Goal: Task Accomplishment & Management: Use online tool/utility

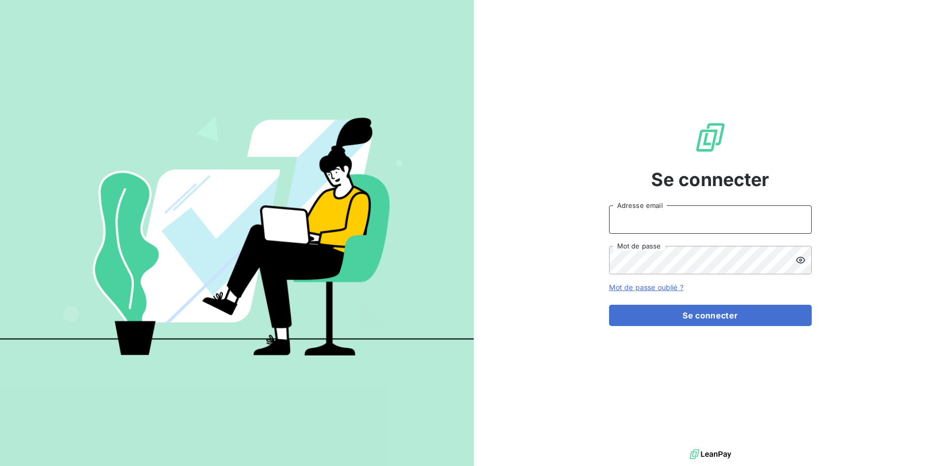
click at [675, 209] on input "Adresse email" at bounding box center [710, 219] width 203 height 28
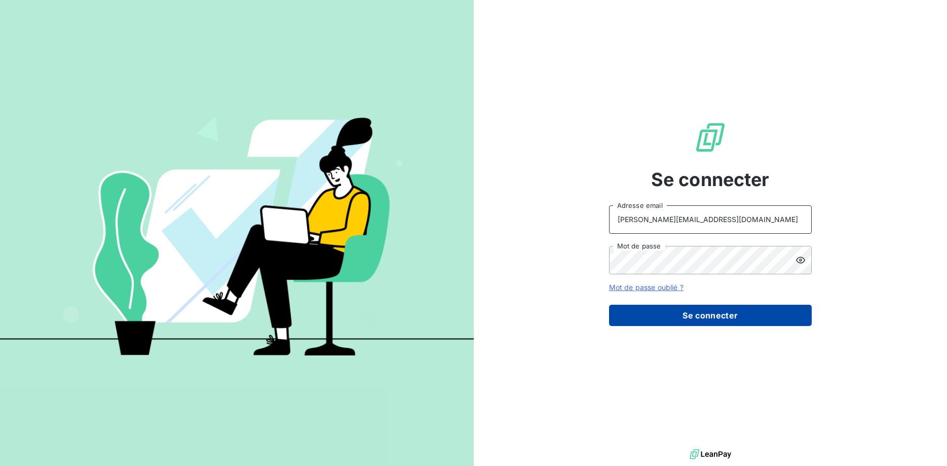
type input "[PERSON_NAME][EMAIL_ADDRESS][DOMAIN_NAME]"
click at [716, 316] on button "Se connecter" at bounding box center [710, 315] width 203 height 21
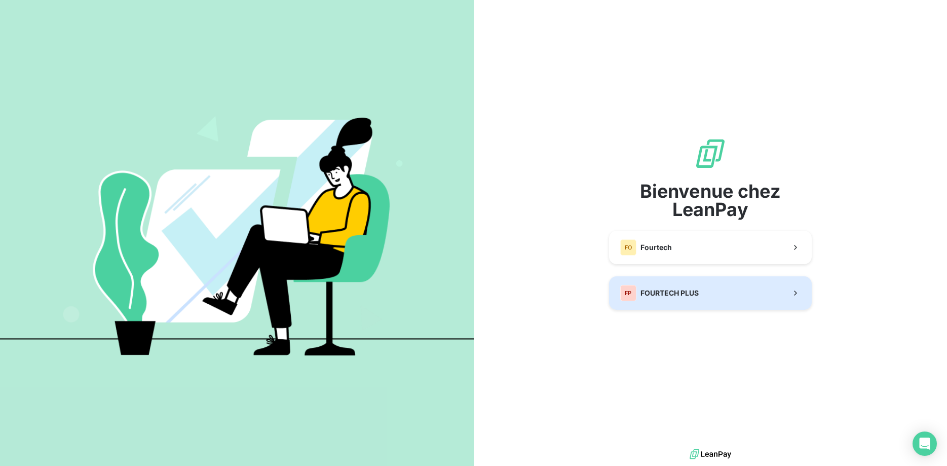
click at [667, 290] on span "FOURTECH PLUS" at bounding box center [670, 293] width 58 height 10
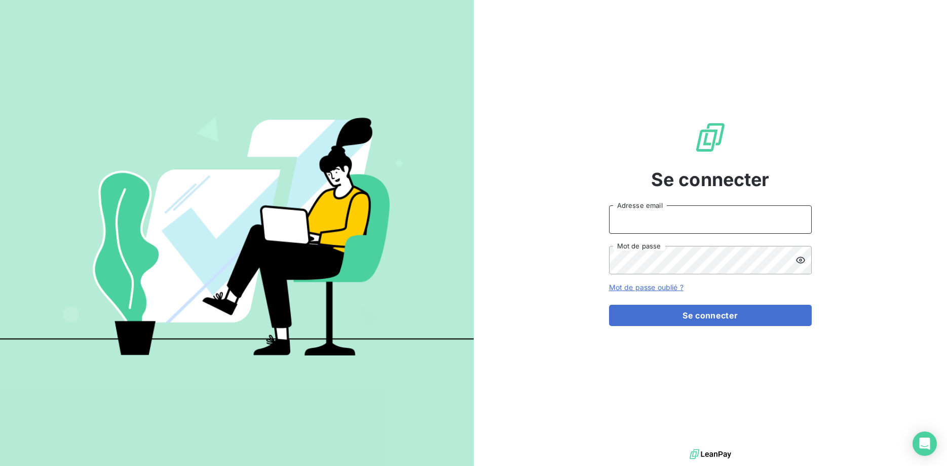
click at [635, 216] on input "Adresse email" at bounding box center [710, 219] width 203 height 28
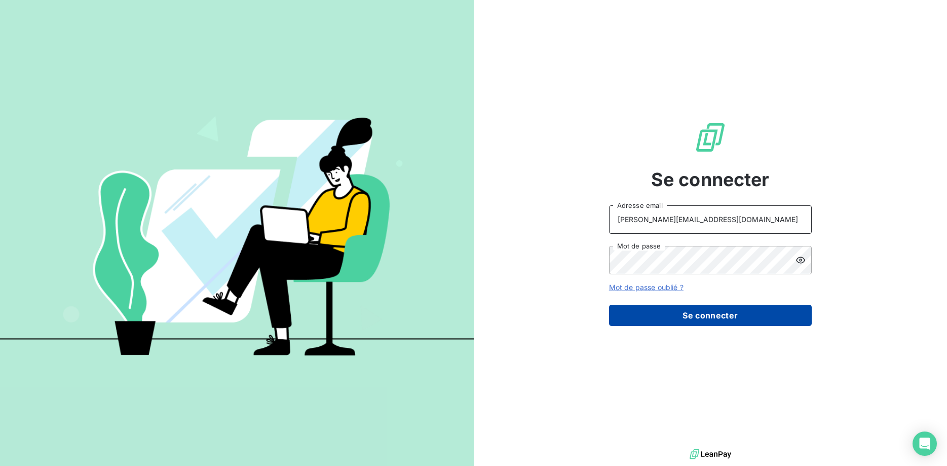
type input "[PERSON_NAME][EMAIL_ADDRESS][DOMAIN_NAME]"
click at [711, 313] on button "Se connecter" at bounding box center [710, 315] width 203 height 21
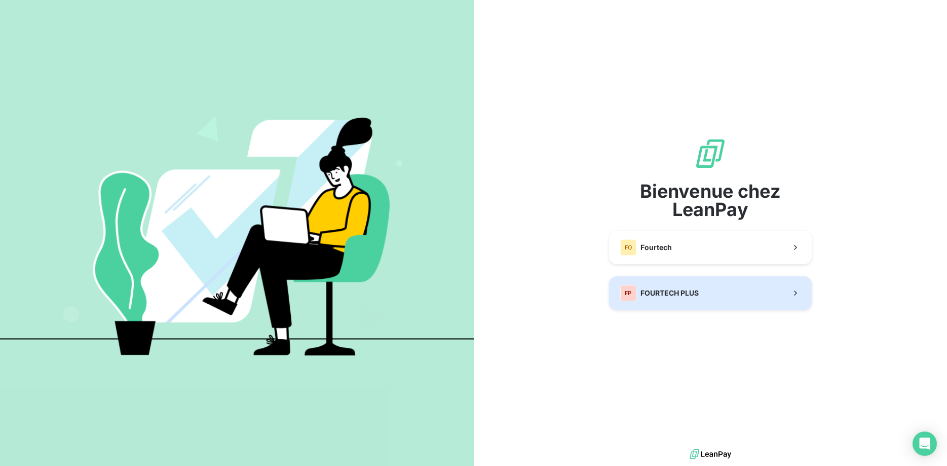
click at [646, 295] on span "FOURTECH PLUS" at bounding box center [670, 293] width 58 height 10
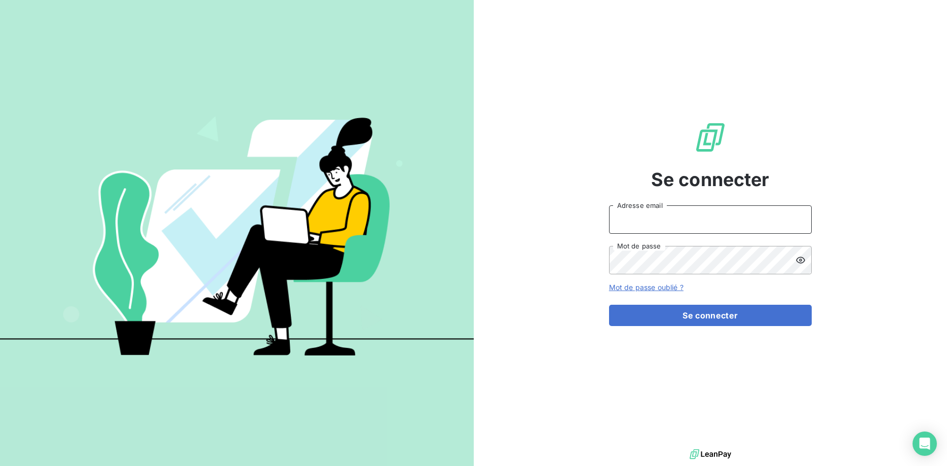
click at [646, 212] on input "Adresse email" at bounding box center [710, 219] width 203 height 28
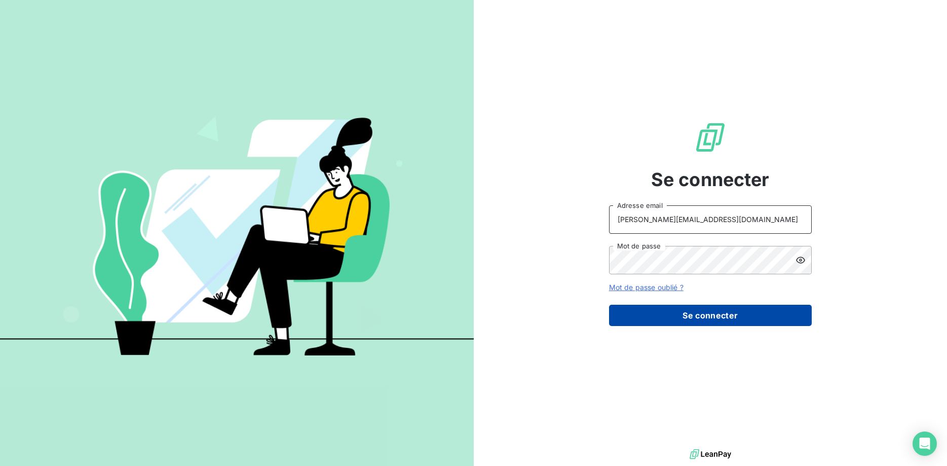
type input "[PERSON_NAME][EMAIL_ADDRESS][DOMAIN_NAME]"
click at [714, 309] on button "Se connecter" at bounding box center [710, 315] width 203 height 21
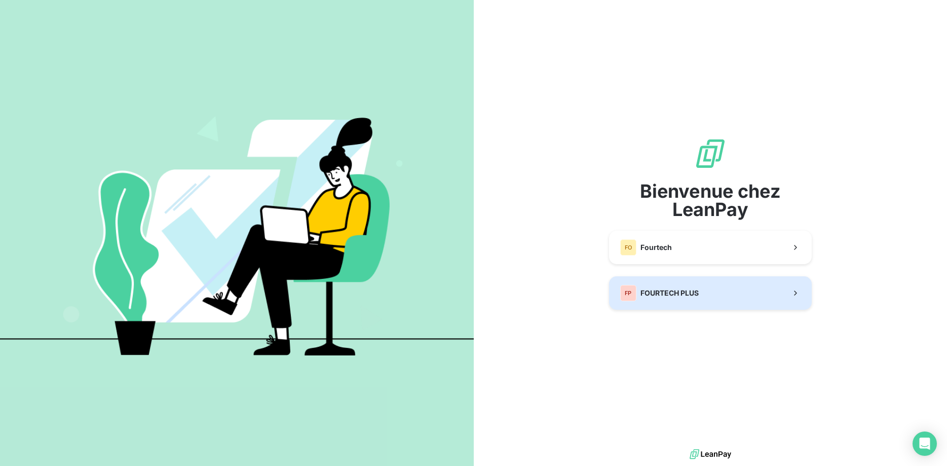
click at [695, 291] on span "FOURTECH PLUS" at bounding box center [670, 293] width 58 height 10
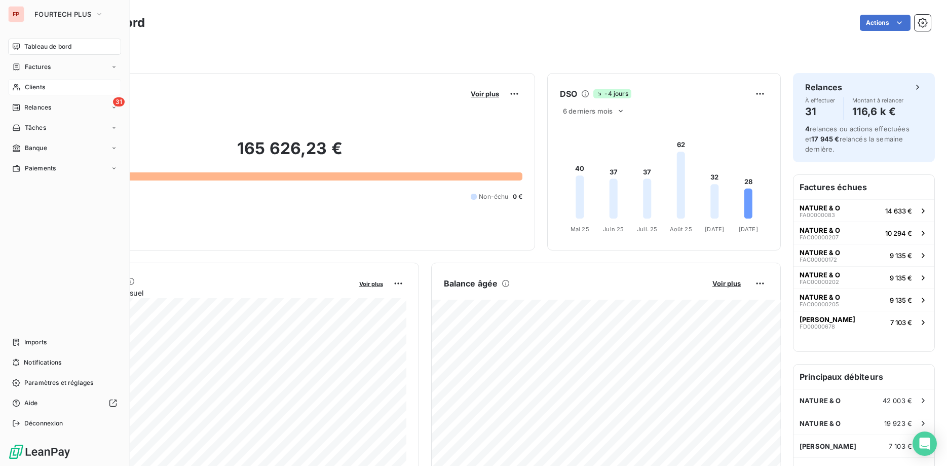
click at [24, 87] on div "Clients" at bounding box center [64, 87] width 113 height 16
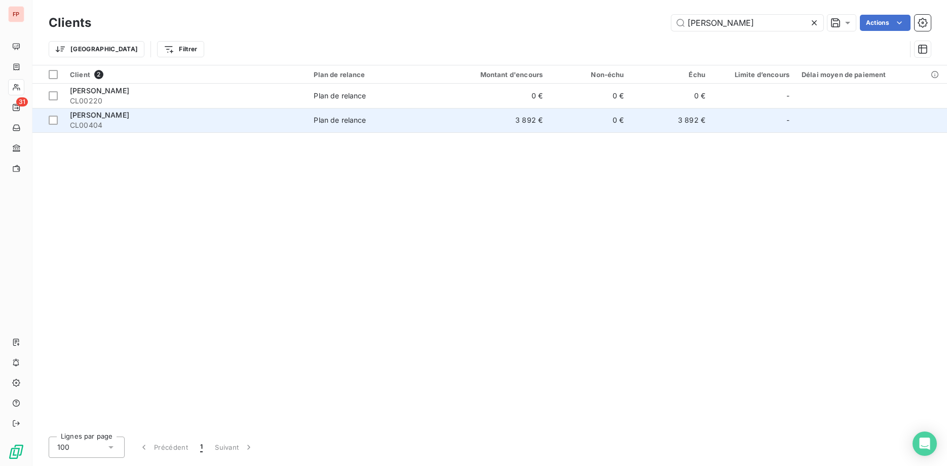
type input "[PERSON_NAME]"
click at [213, 122] on span "CL00404" at bounding box center [186, 125] width 232 height 10
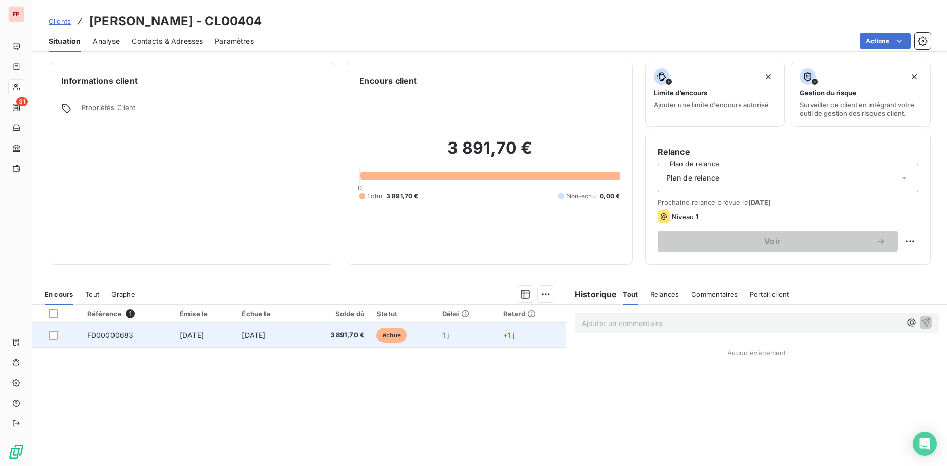
click at [386, 326] on td "échue" at bounding box center [403, 335] width 66 height 24
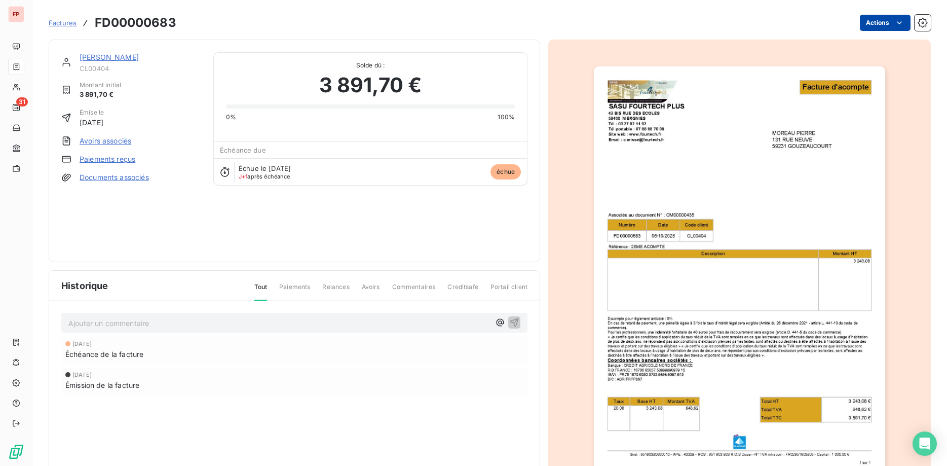
click at [882, 22] on html "FP 31 Factures FD00000683 Actions [PERSON_NAME] CL00404 Montant initial 3 891,7…" at bounding box center [473, 233] width 947 height 466
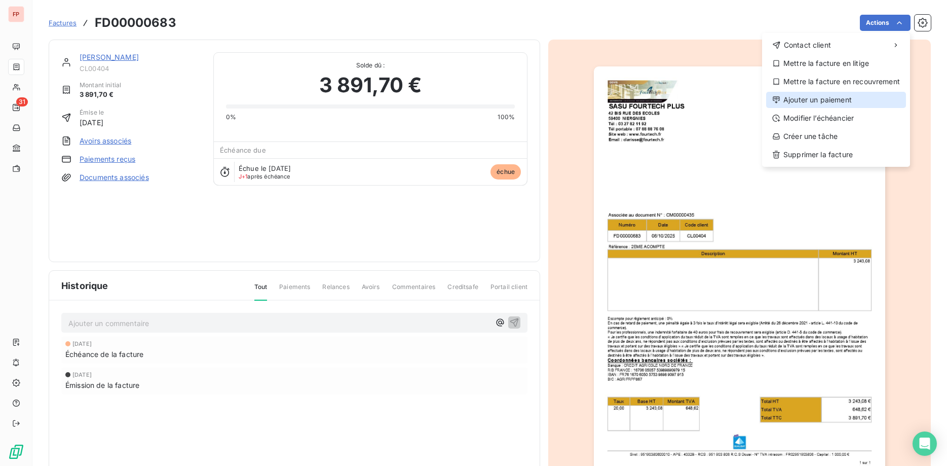
click at [826, 100] on div "Ajouter un paiement" at bounding box center [836, 100] width 140 height 16
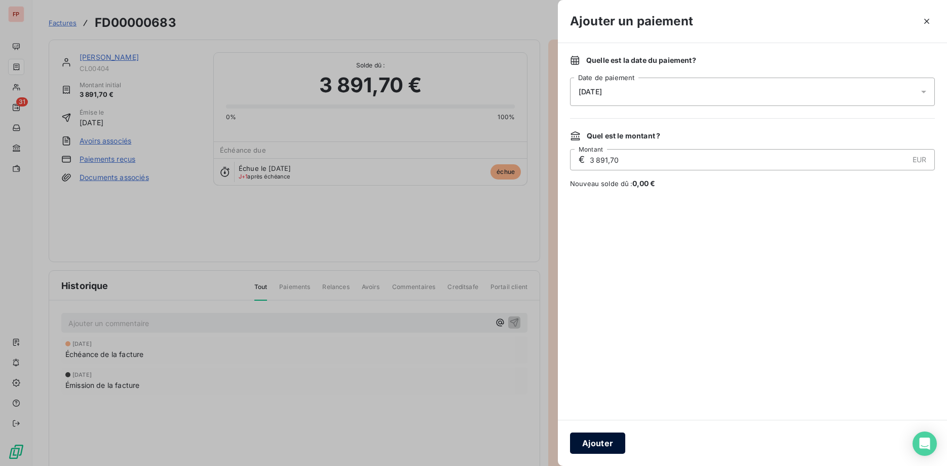
click at [600, 446] on button "Ajouter" at bounding box center [597, 442] width 55 height 21
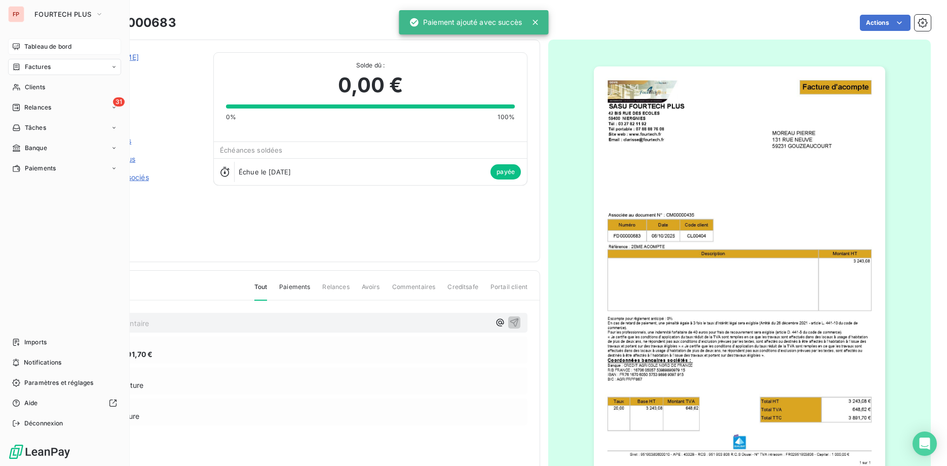
click at [47, 49] on span "Tableau de bord" at bounding box center [47, 46] width 47 height 9
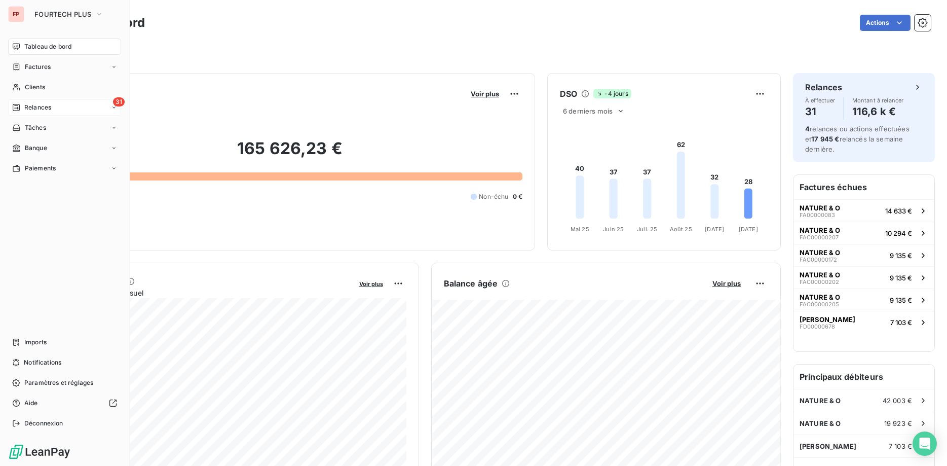
click at [45, 106] on span "Relances" at bounding box center [37, 107] width 27 height 9
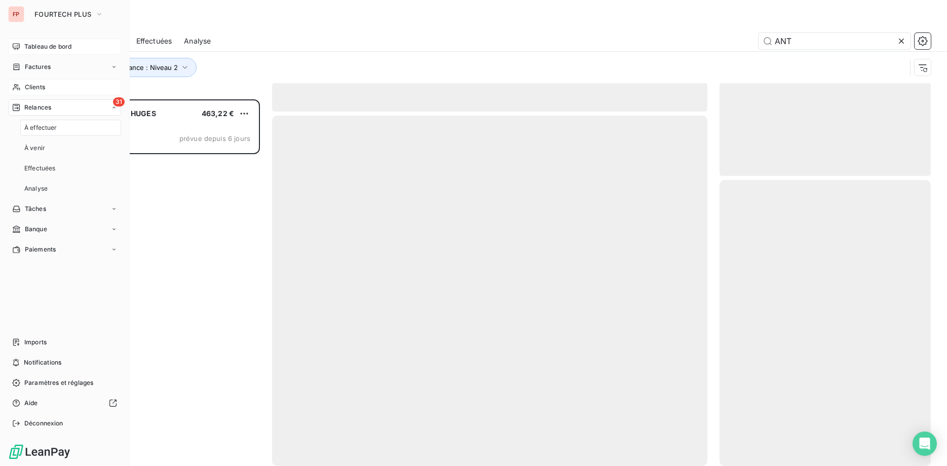
scroll to position [366, 212]
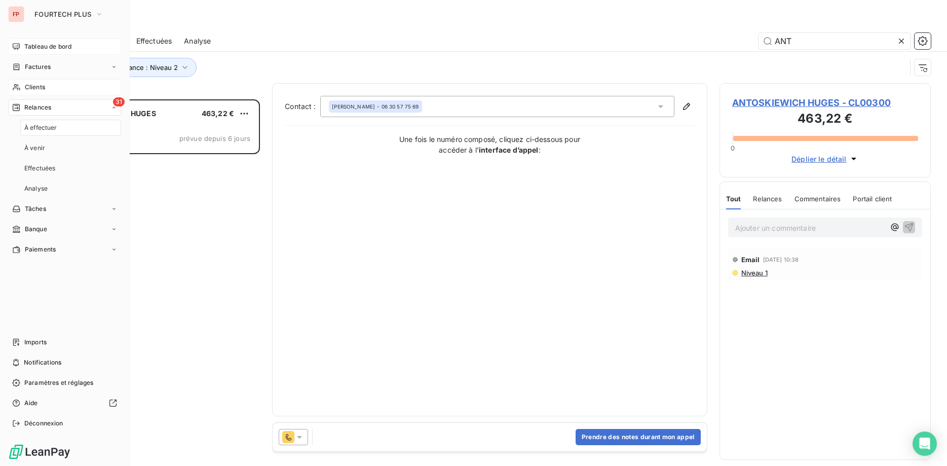
click at [39, 87] on span "Clients" at bounding box center [35, 87] width 20 height 9
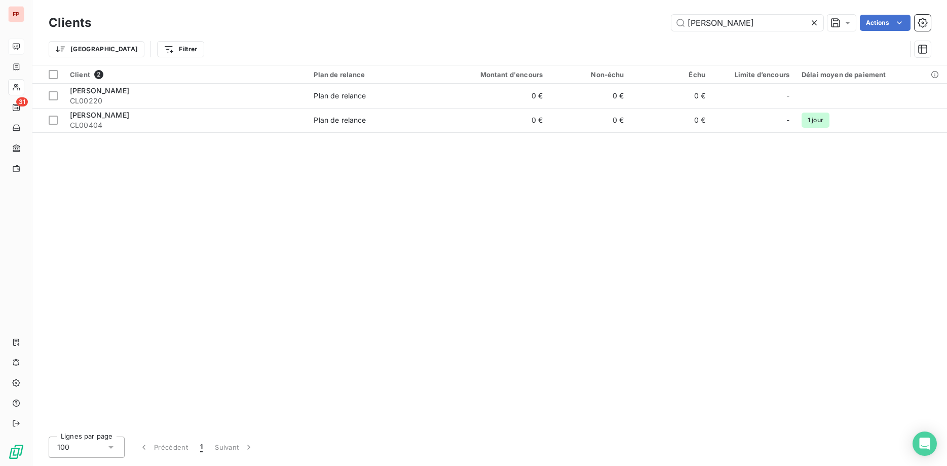
drag, startPoint x: 723, startPoint y: 22, endPoint x: 598, endPoint y: 22, distance: 125.2
click at [672, 22] on input "[PERSON_NAME]" at bounding box center [748, 23] width 152 height 16
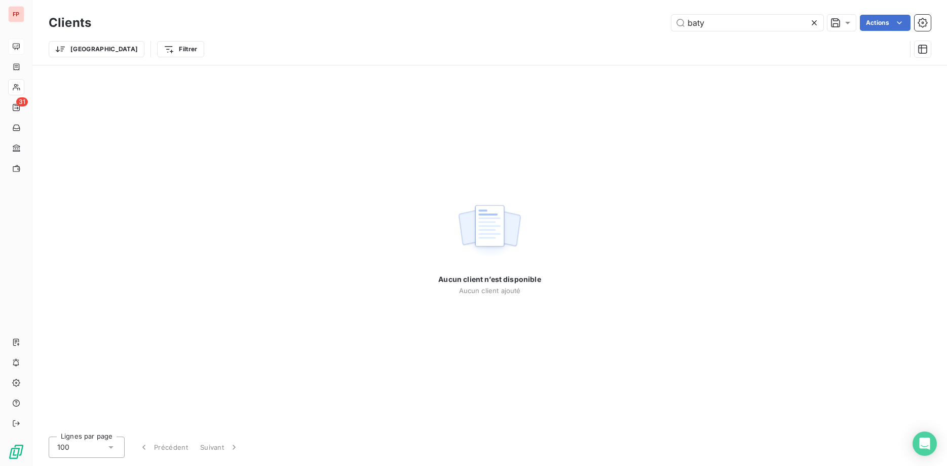
type input "baty"
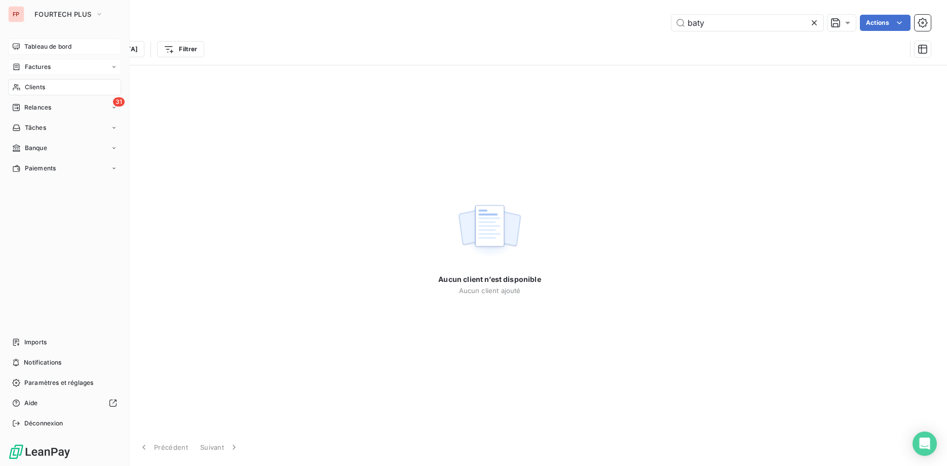
click at [50, 65] on span "Factures" at bounding box center [38, 66] width 26 height 9
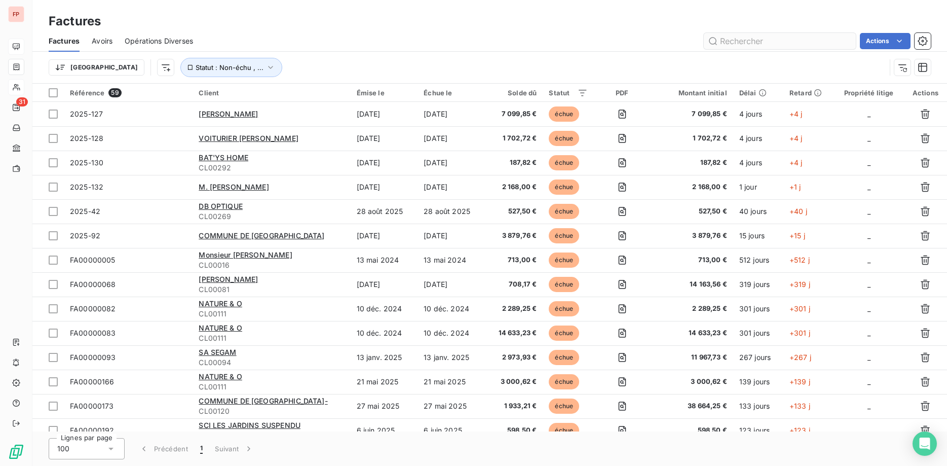
click at [752, 39] on input "text" at bounding box center [780, 41] width 152 height 16
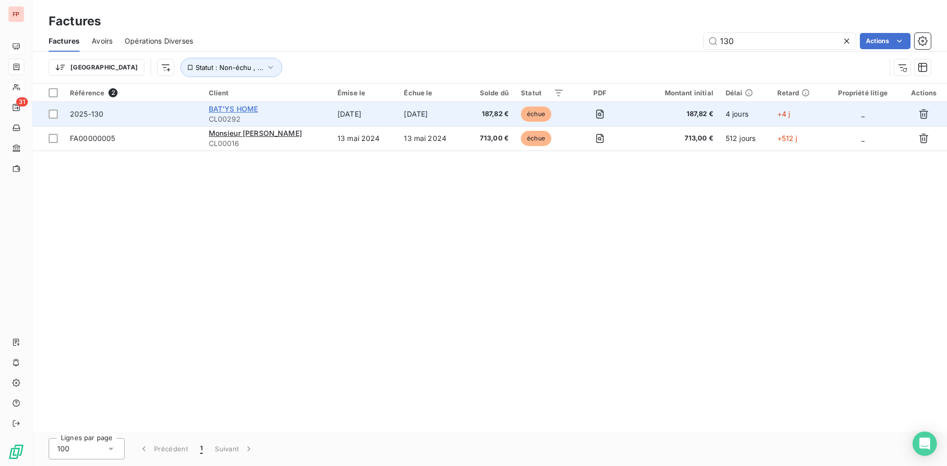
type input "130"
click at [226, 110] on span "BAT'YS HOME" at bounding box center [234, 108] width 50 height 9
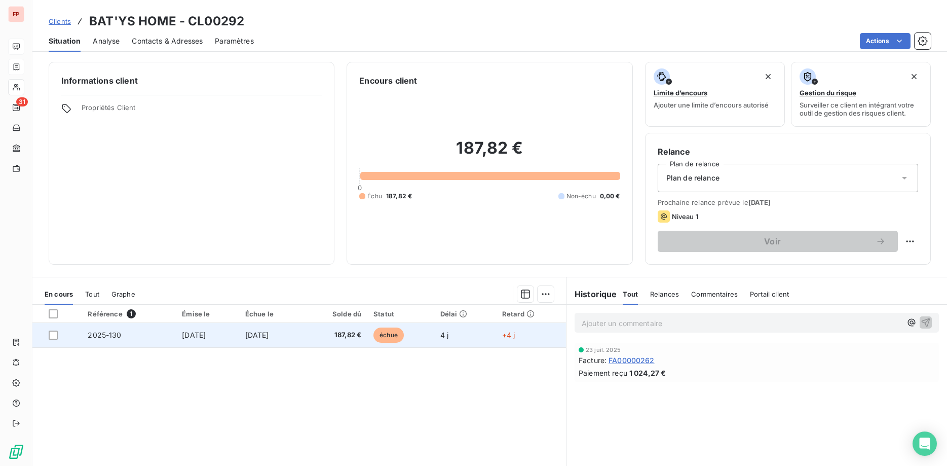
click at [343, 335] on span "187,82 €" at bounding box center [335, 335] width 53 height 10
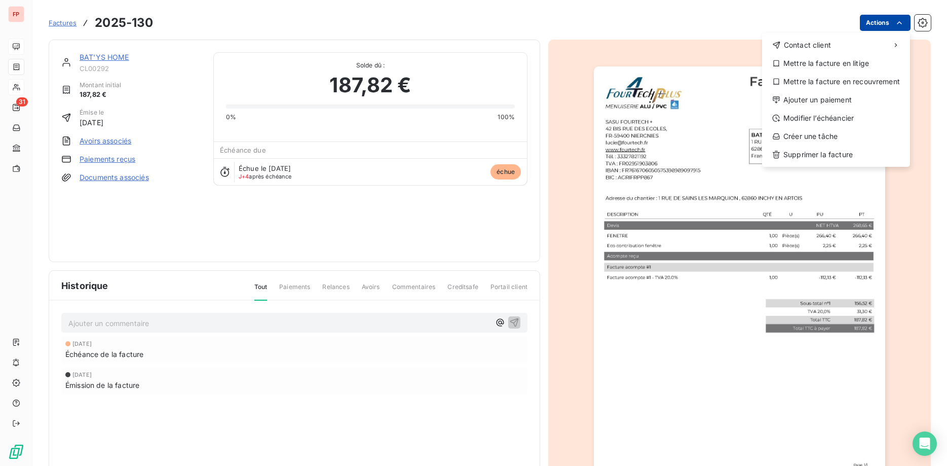
click at [883, 18] on html "FP 31 Factures [PHONE_NUMBER] Actions Contact client Mettre la facture en litig…" at bounding box center [473, 233] width 947 height 466
click at [819, 100] on div "Ajouter un paiement" at bounding box center [836, 100] width 140 height 16
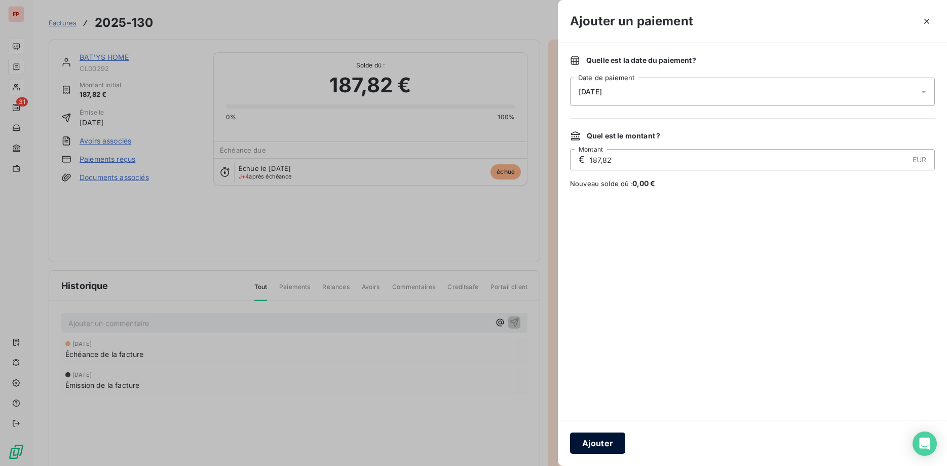
click at [600, 445] on button "Ajouter" at bounding box center [597, 442] width 55 height 21
